Goal: Information Seeking & Learning: Learn about a topic

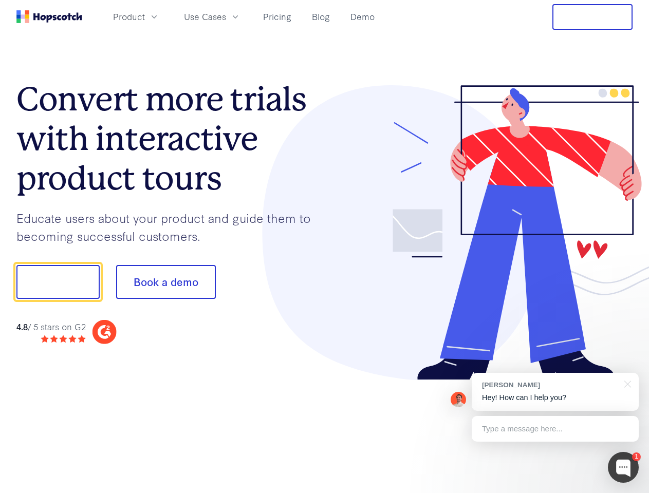
click at [325, 247] on div at bounding box center [479, 232] width 308 height 295
click at [145, 16] on span "Product" at bounding box center [129, 16] width 32 height 13
click at [226, 16] on span "Use Cases" at bounding box center [205, 16] width 42 height 13
click at [592, 17] on button "Free Trial" at bounding box center [592, 17] width 80 height 26
click at [58, 282] on button "Show me!" at bounding box center [57, 282] width 83 height 34
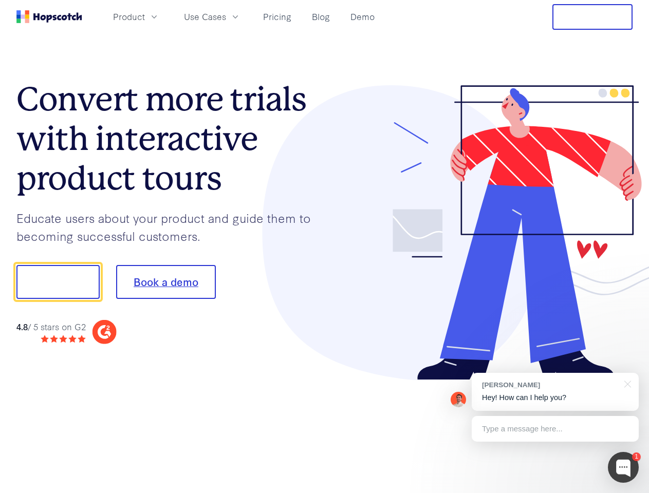
click at [165, 282] on button "Book a demo" at bounding box center [166, 282] width 100 height 34
click at [623, 467] on div at bounding box center [623, 467] width 31 height 31
click at [555, 392] on div "[PERSON_NAME] Hey! How can I help you?" at bounding box center [554, 392] width 167 height 38
click at [625, 383] on div at bounding box center [626, 383] width 26 height 21
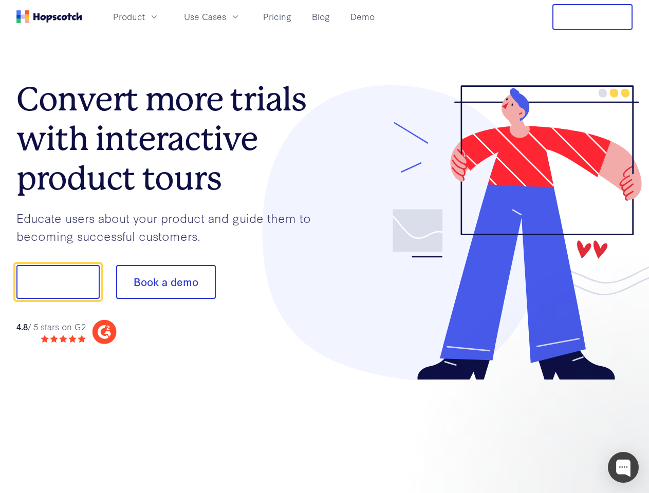
click at [555, 429] on div at bounding box center [542, 280] width 193 height 343
